Goal: Answer question/provide support: Answer question/provide support

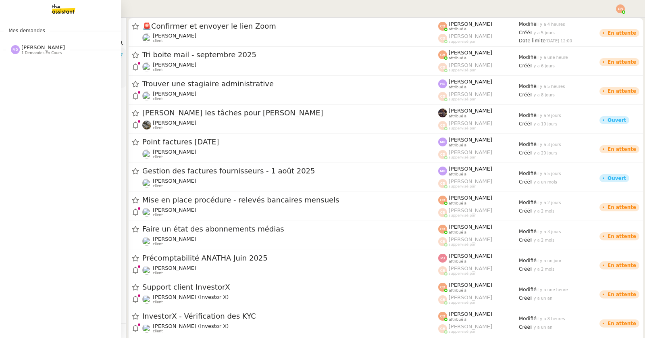
click at [36, 51] on span "1 demandes en cours" at bounding box center [41, 53] width 40 height 4
click at [39, 62] on span "Gestion des factures fournisseurs - 1 août 2025" at bounding box center [101, 65] width 177 height 8
